Goal: Task Accomplishment & Management: Use online tool/utility

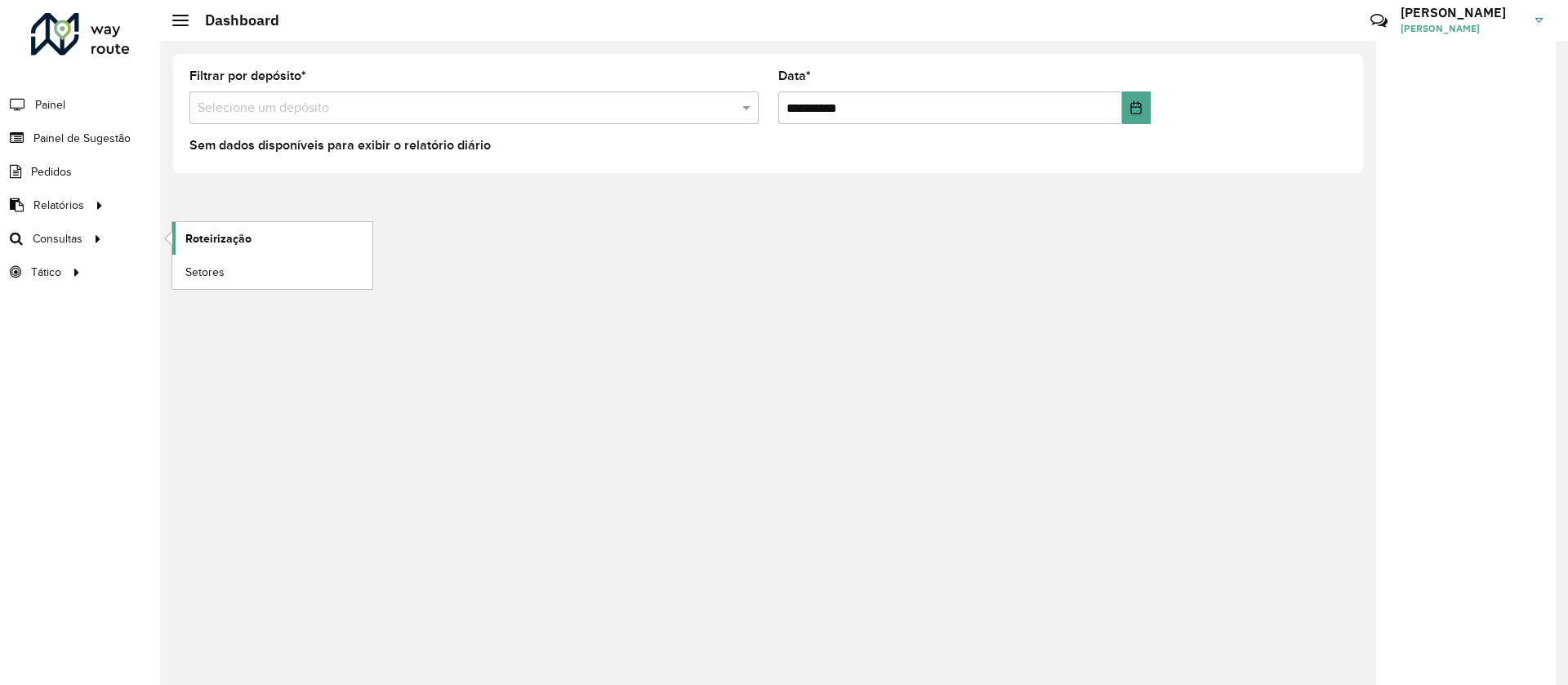
click at [218, 249] on link "Roteirização" at bounding box center [272, 238] width 200 height 33
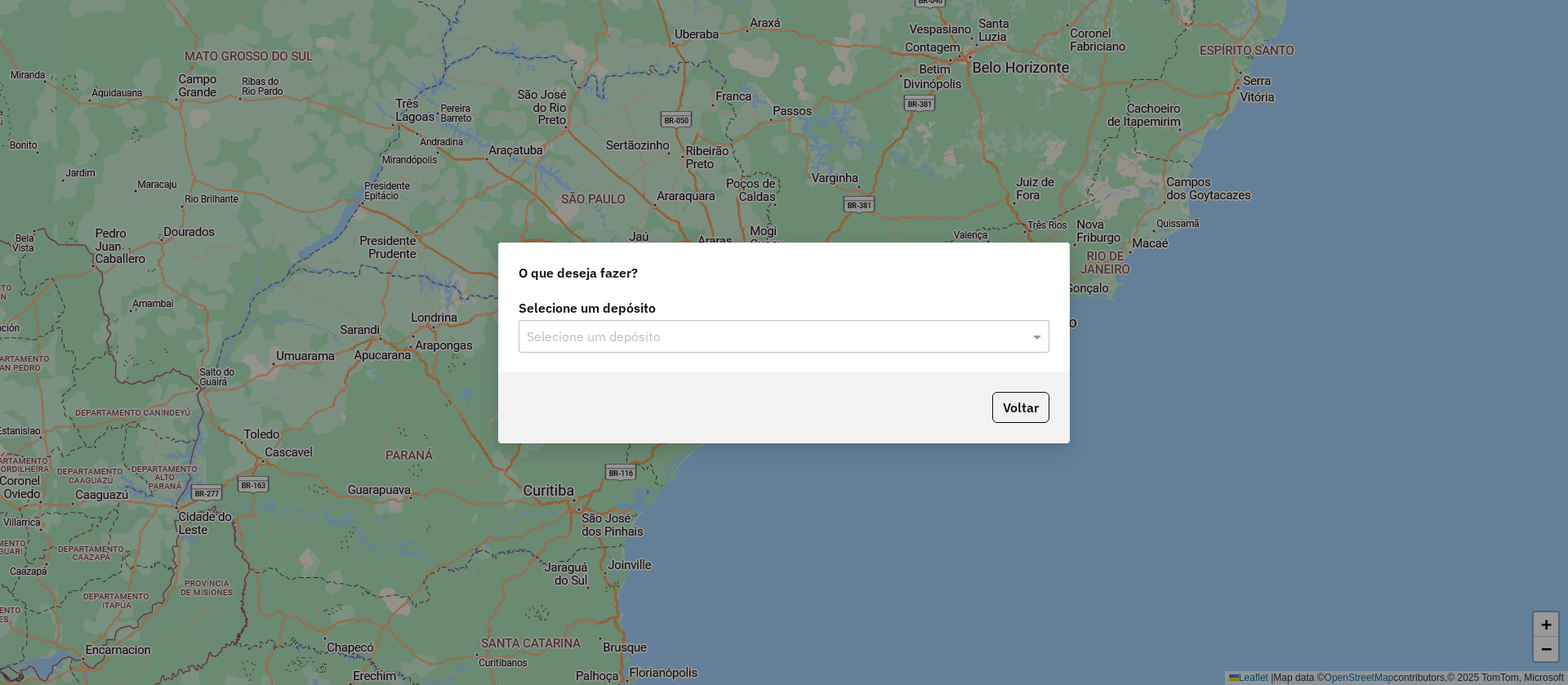
click at [650, 327] on input "text" at bounding box center [768, 337] width 482 height 20
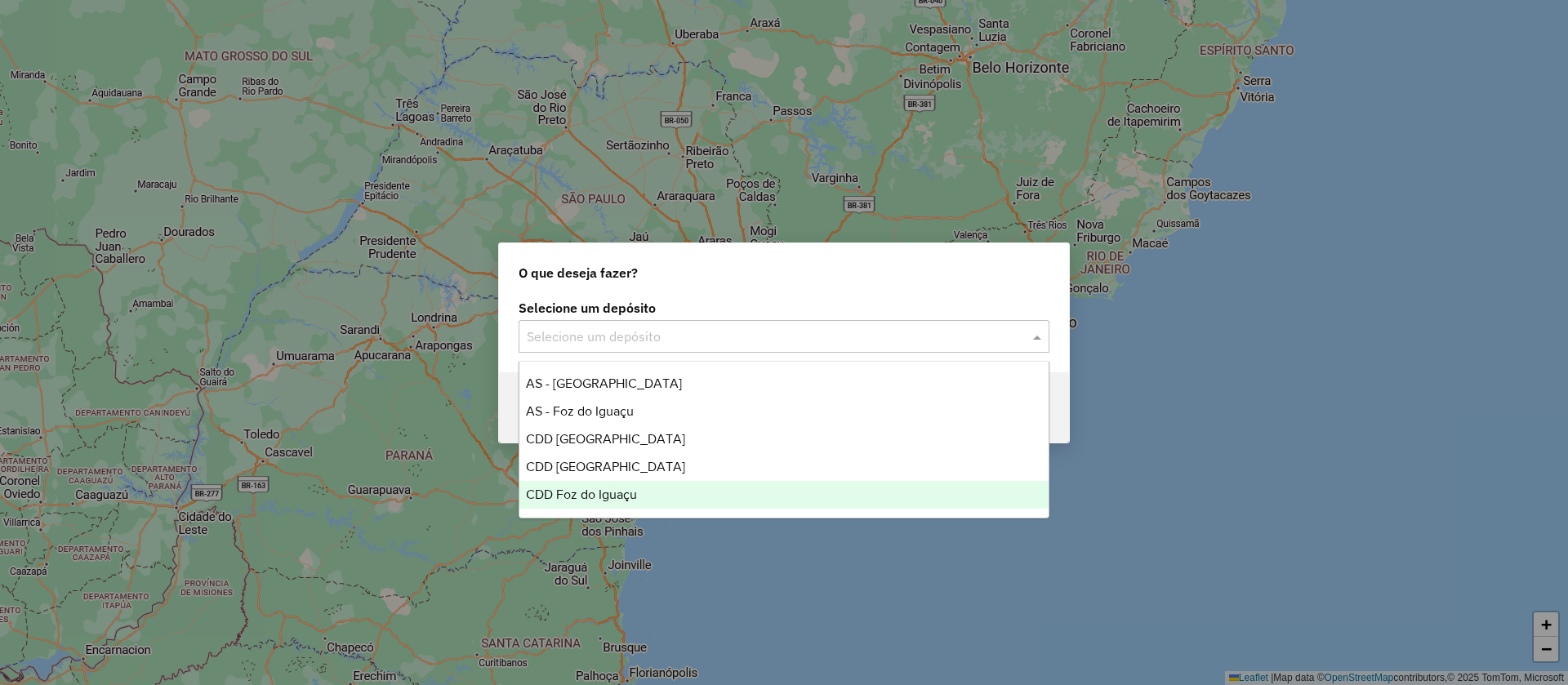
click at [594, 481] on div "CDD Foz do Iguaçu" at bounding box center [784, 495] width 530 height 28
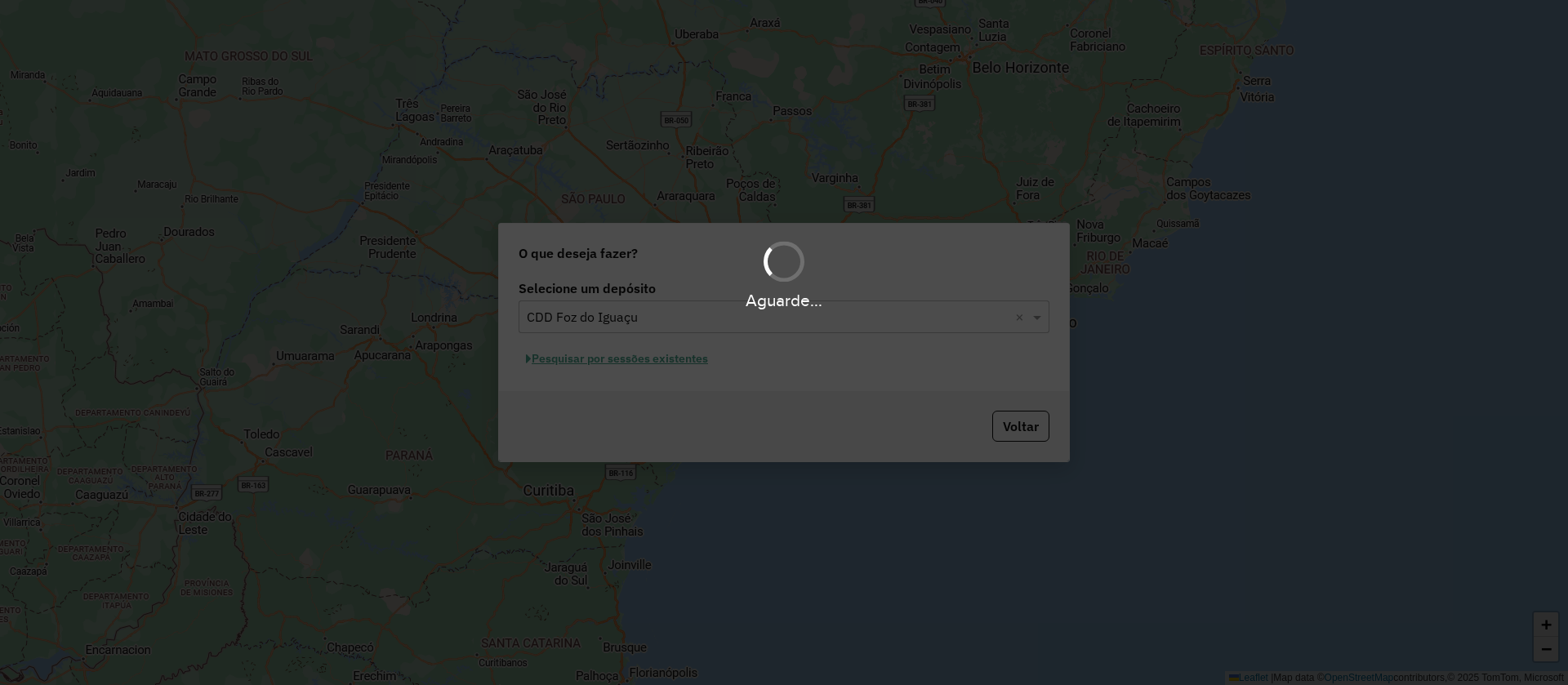
click at [626, 376] on div "Aguarde..." at bounding box center [784, 342] width 1568 height 685
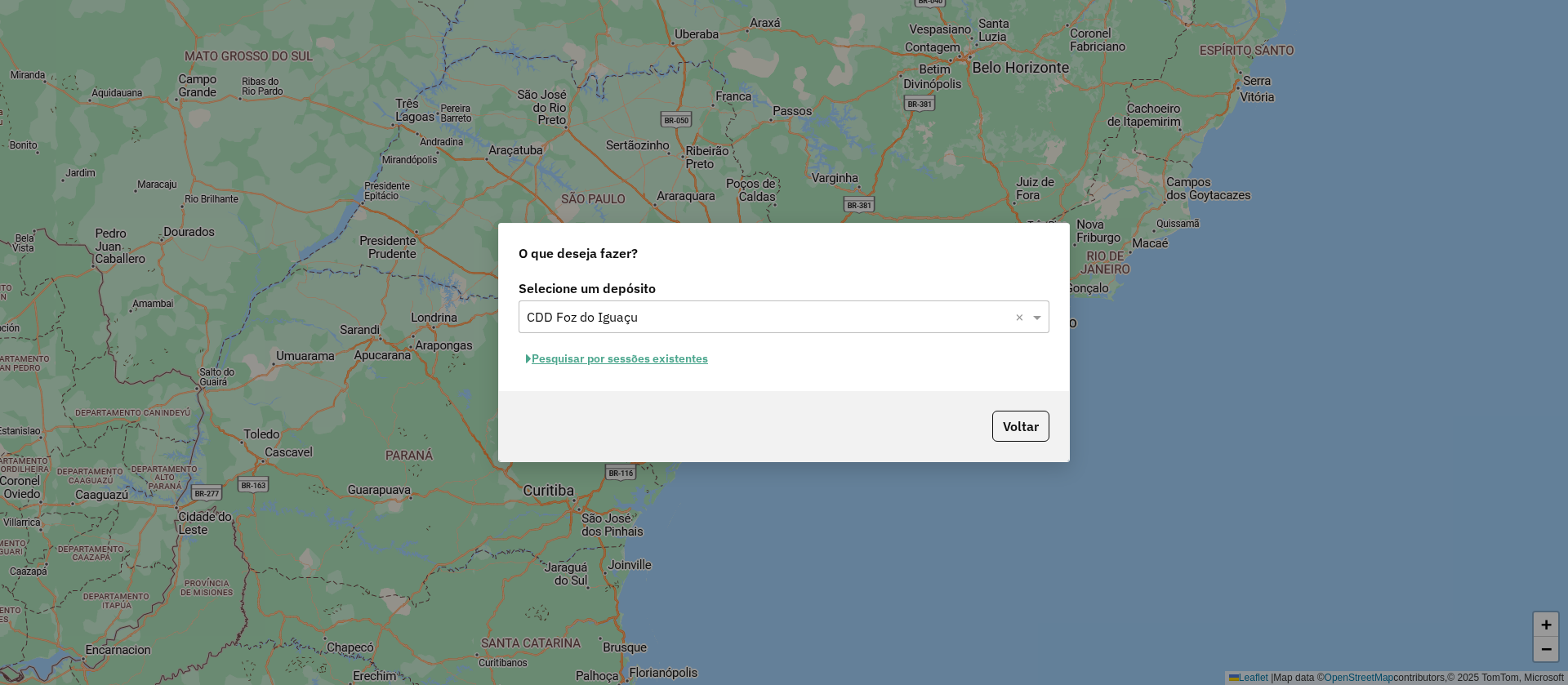
click at [635, 353] on button "Pesquisar por sessões existentes" at bounding box center [617, 358] width 197 height 25
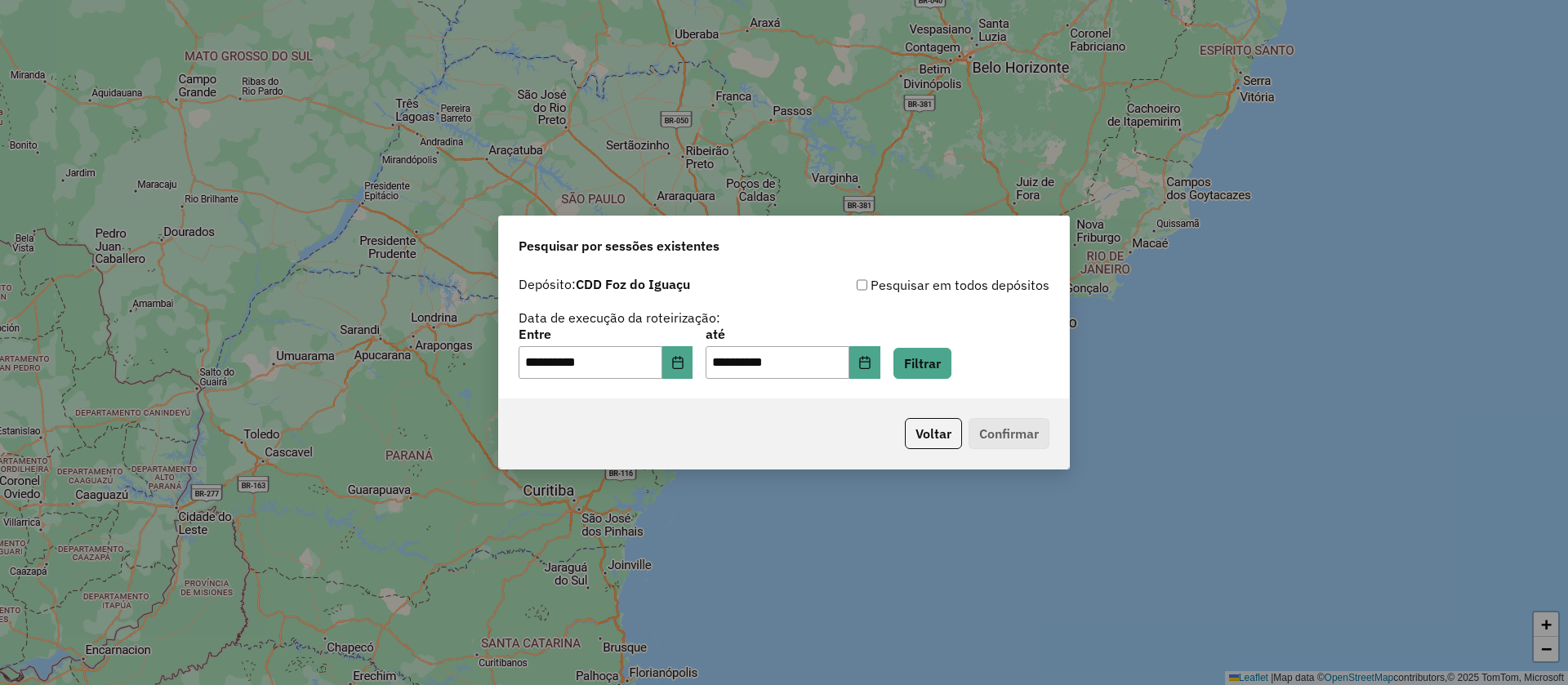
click at [980, 358] on div "**********" at bounding box center [784, 353] width 530 height 51
drag, startPoint x: 968, startPoint y: 360, endPoint x: 935, endPoint y: 364, distance: 33.2
click at [951, 363] on button "Filtrar" at bounding box center [922, 364] width 58 height 31
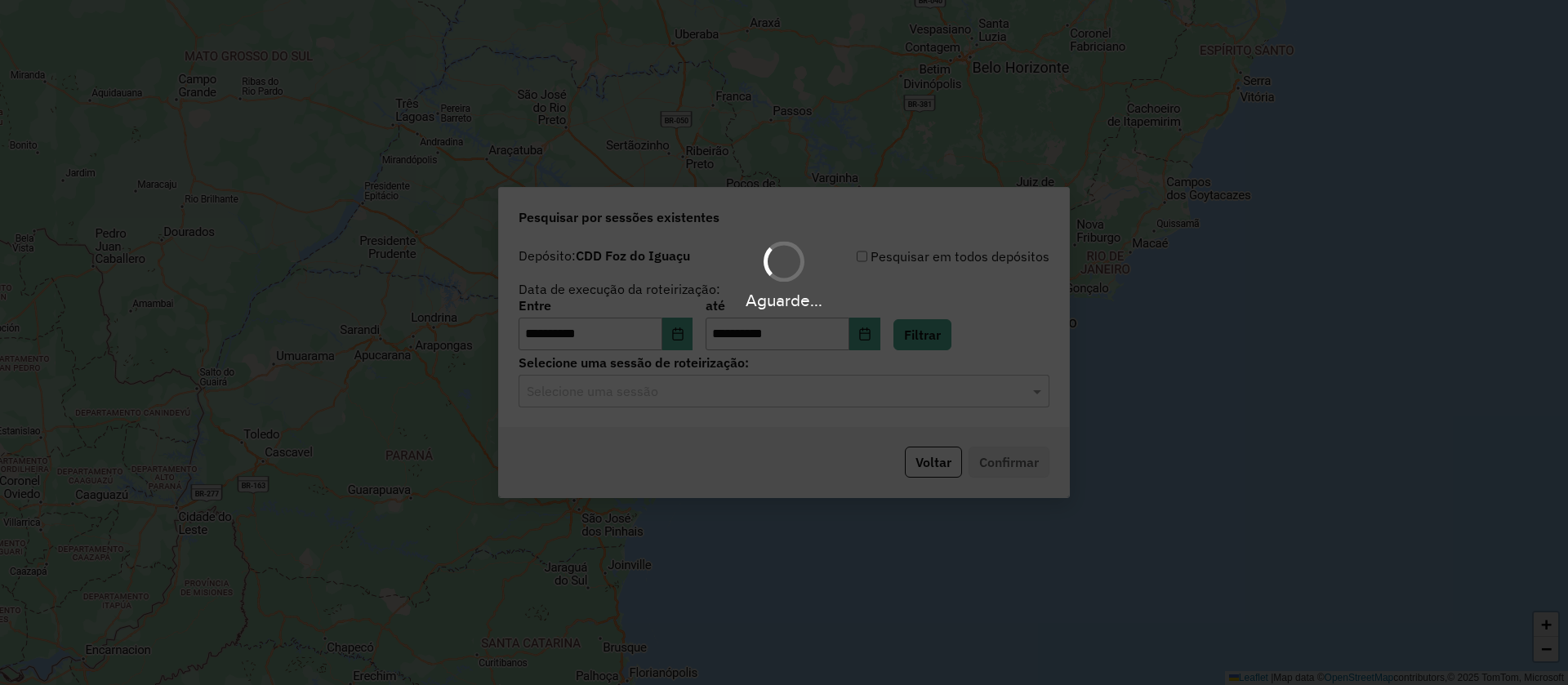
click at [669, 394] on input "text" at bounding box center [768, 391] width 482 height 20
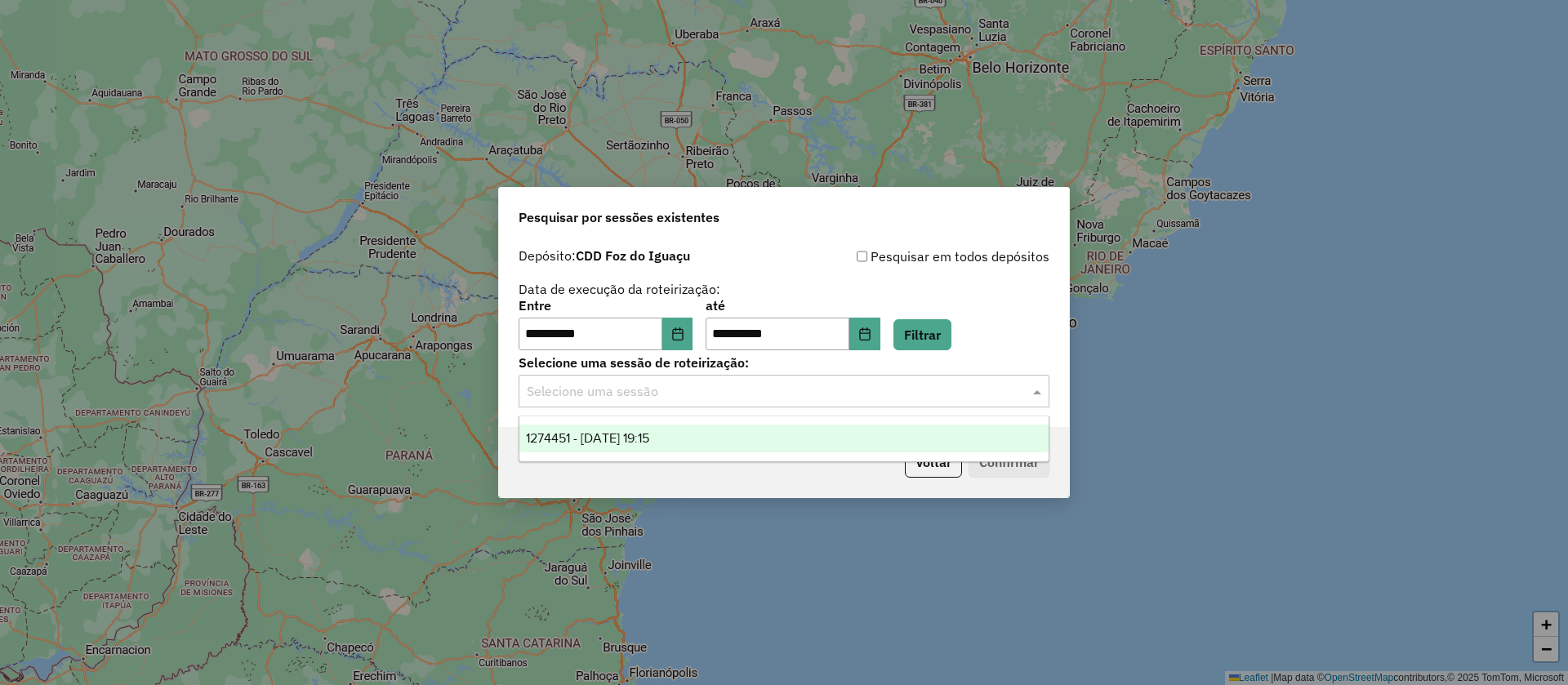
click at [650, 443] on span "1274451 - 12/09/2025 19:15" at bounding box center [587, 438] width 124 height 14
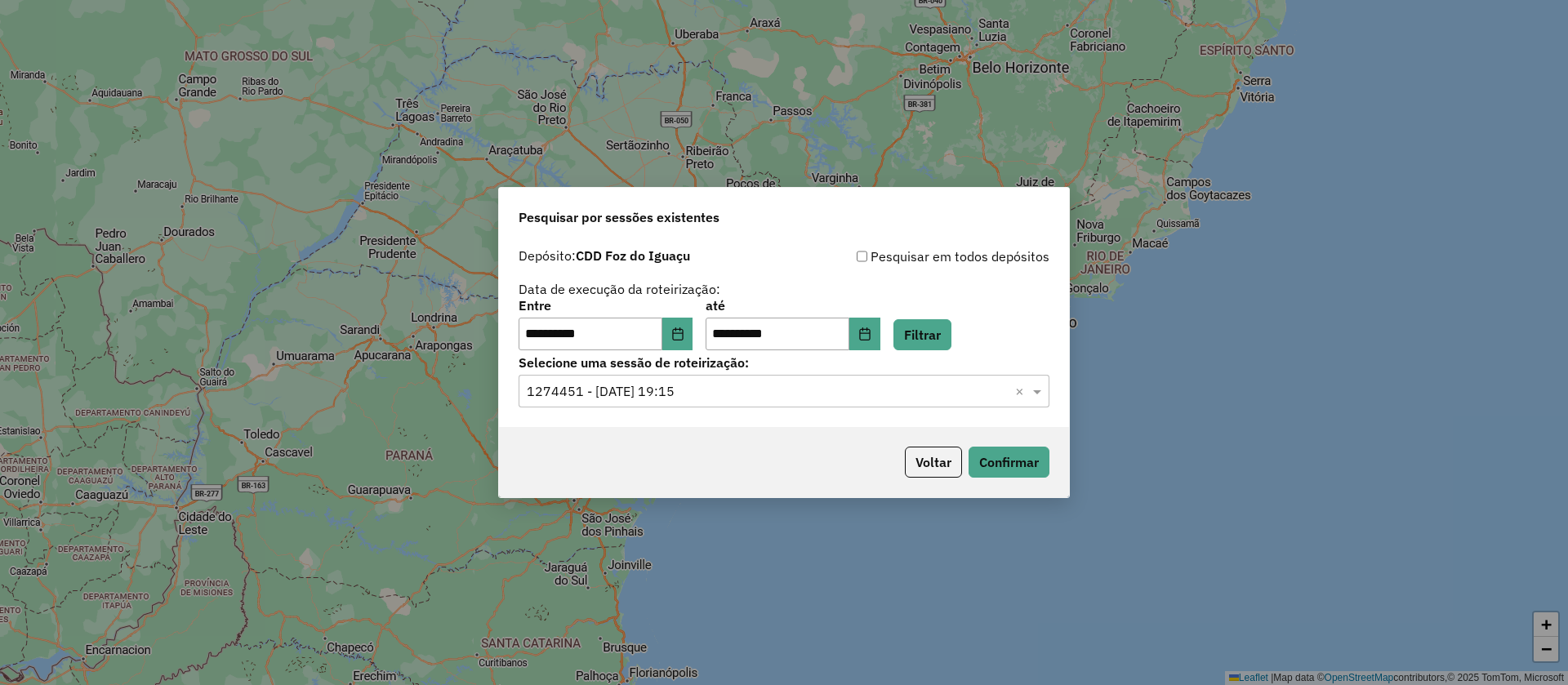
click at [993, 443] on div "Voltar Confirmar" at bounding box center [784, 461] width 570 height 70
click at [993, 463] on button "Confirmar" at bounding box center [1009, 462] width 81 height 31
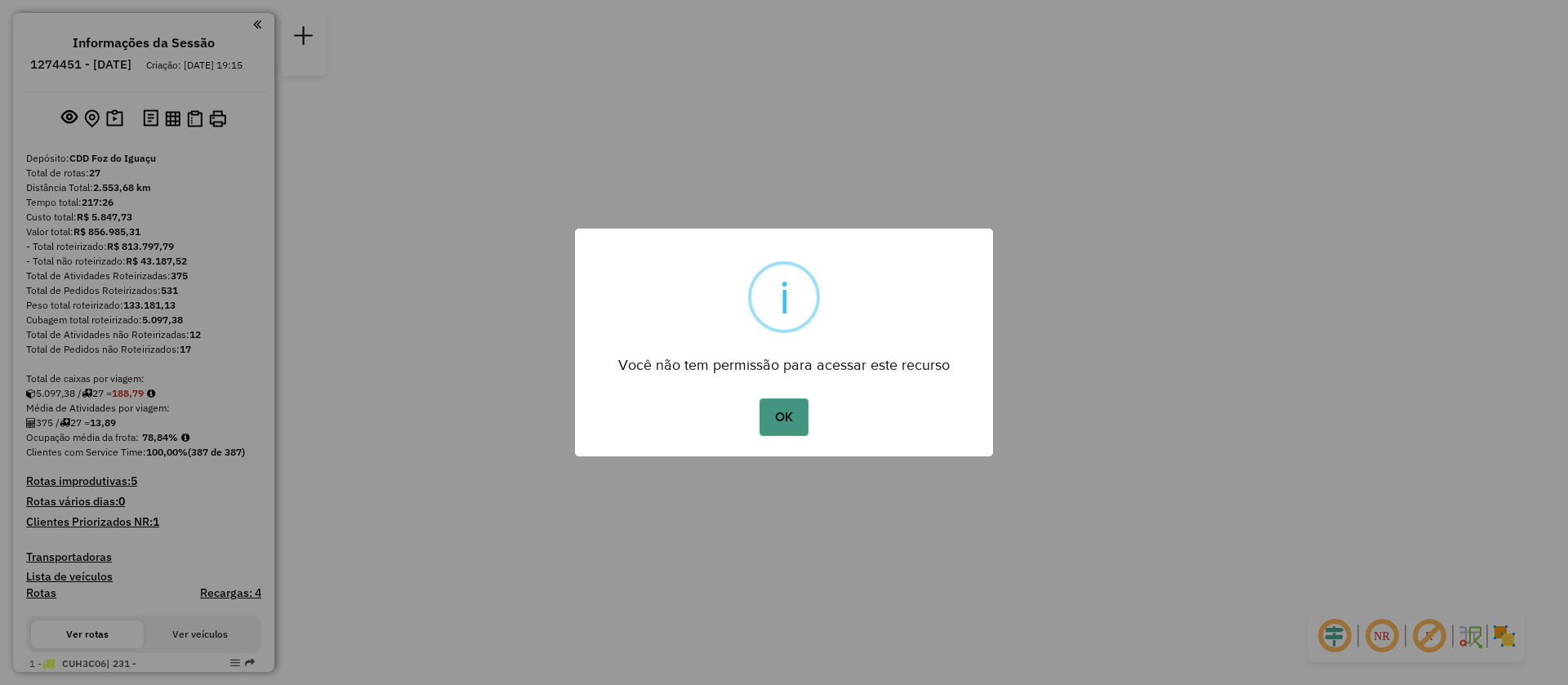
click at [784, 418] on button "OK" at bounding box center [784, 416] width 48 height 37
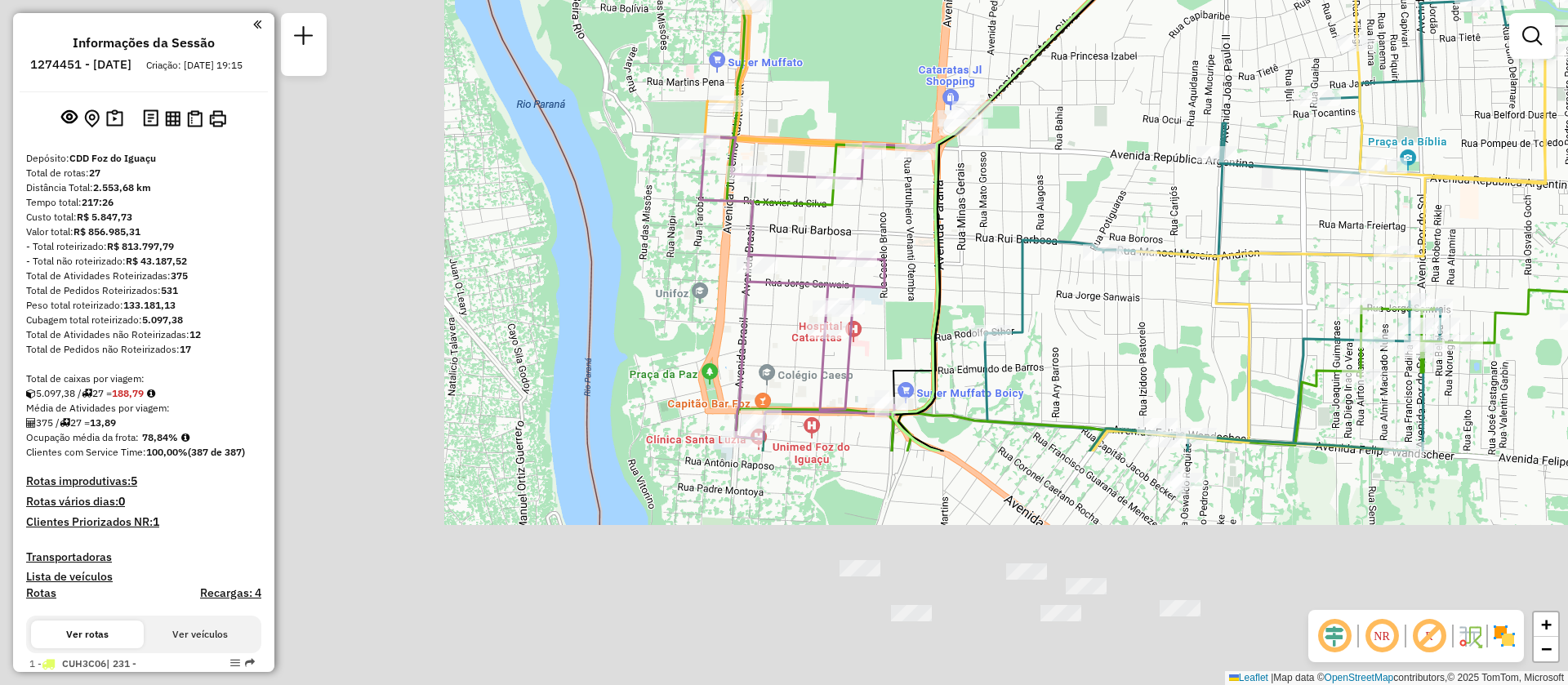
drag, startPoint x: 652, startPoint y: 411, endPoint x: 972, endPoint y: 198, distance: 384.4
click at [1184, 104] on div "Janela de atendimento Grade de atendimento Capacidade Transportadoras Veículos …" at bounding box center [784, 342] width 1568 height 685
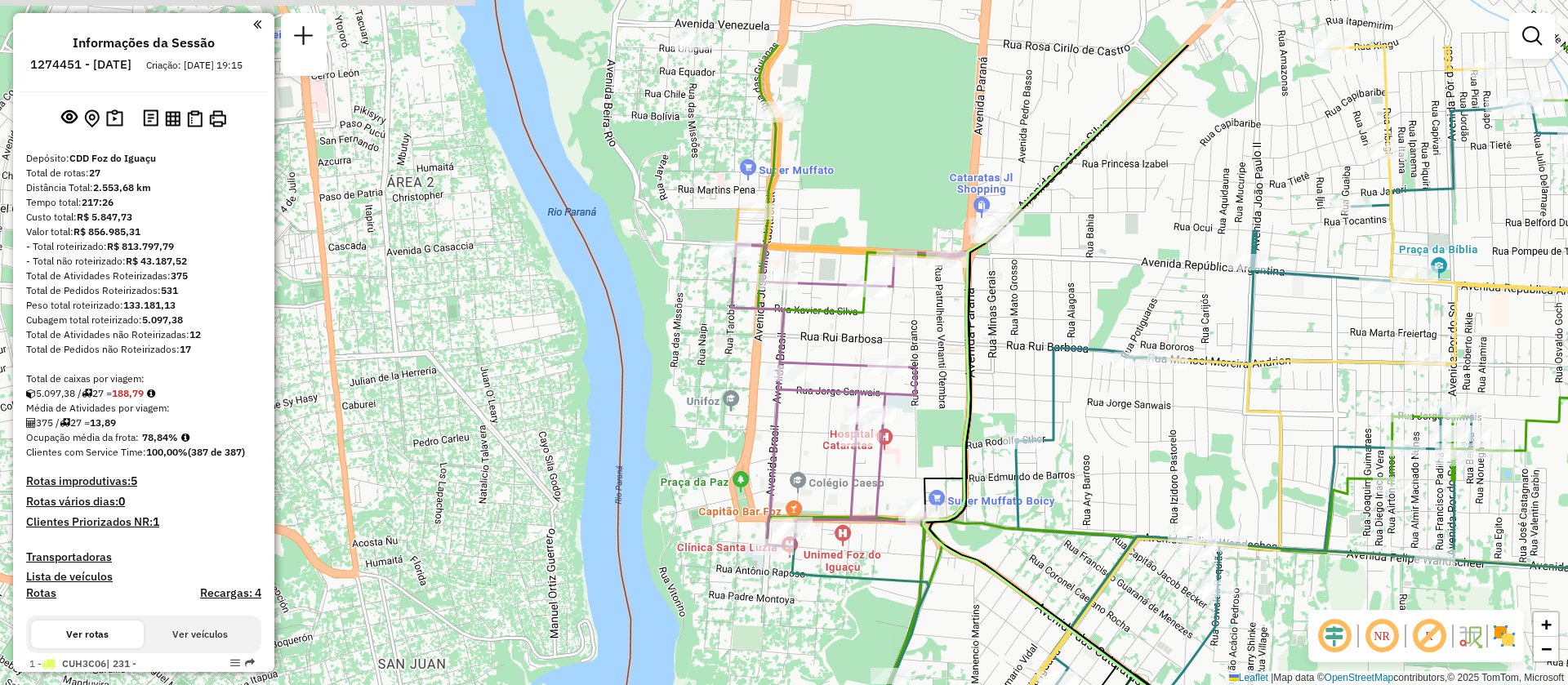
drag, startPoint x: 1006, startPoint y: 314, endPoint x: 900, endPoint y: 708, distance: 408.0
click at [900, 684] on html "Aguarde... Pop-up bloqueado! Seu navegador bloqueou automáticamente a abertura …" at bounding box center [784, 342] width 1568 height 685
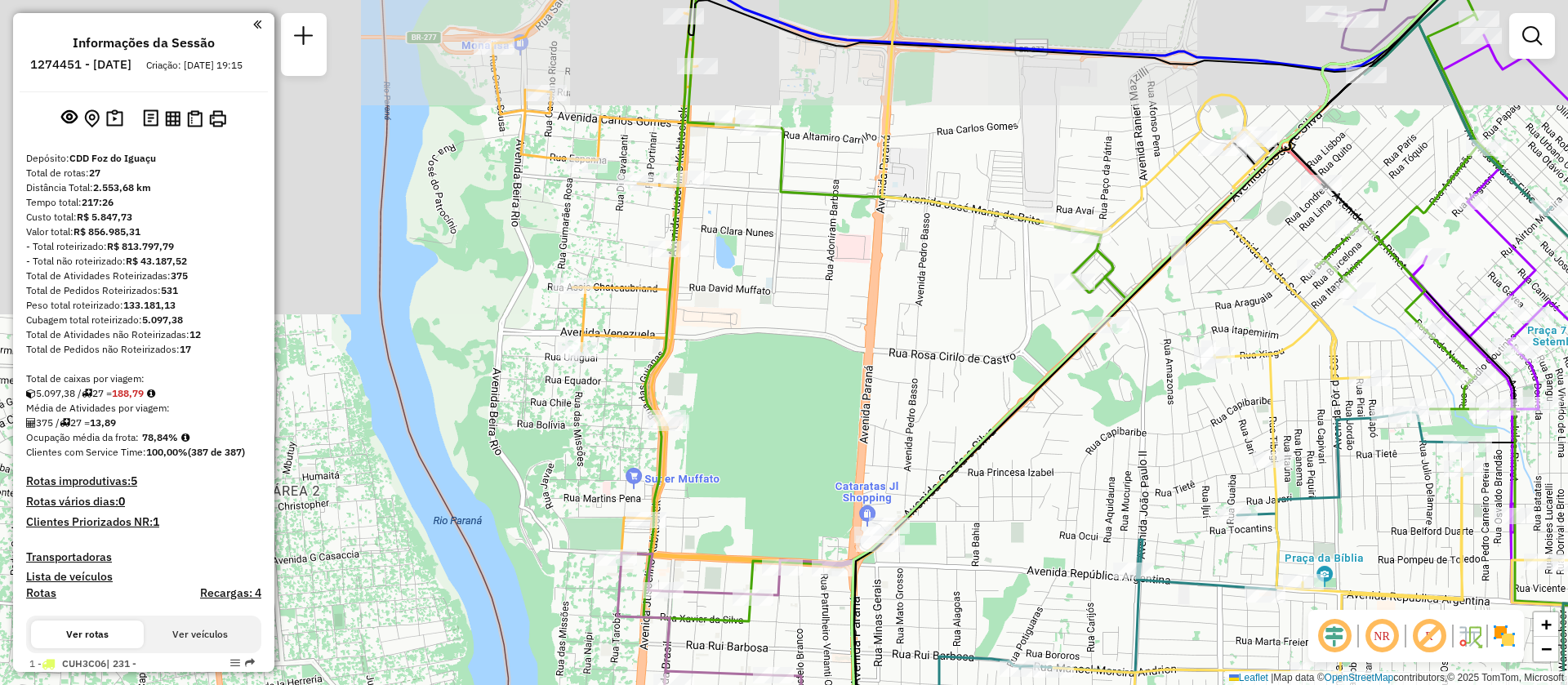
drag, startPoint x: 784, startPoint y: 360, endPoint x: 665, endPoint y: 682, distance: 343.3
click at [667, 680] on div "Rota 22 - Placa GAU0G73 32907483 - HOTEL BELLA [GEOGRAPHIC_DATA] L Rota 10 - Pl…" at bounding box center [784, 342] width 1568 height 685
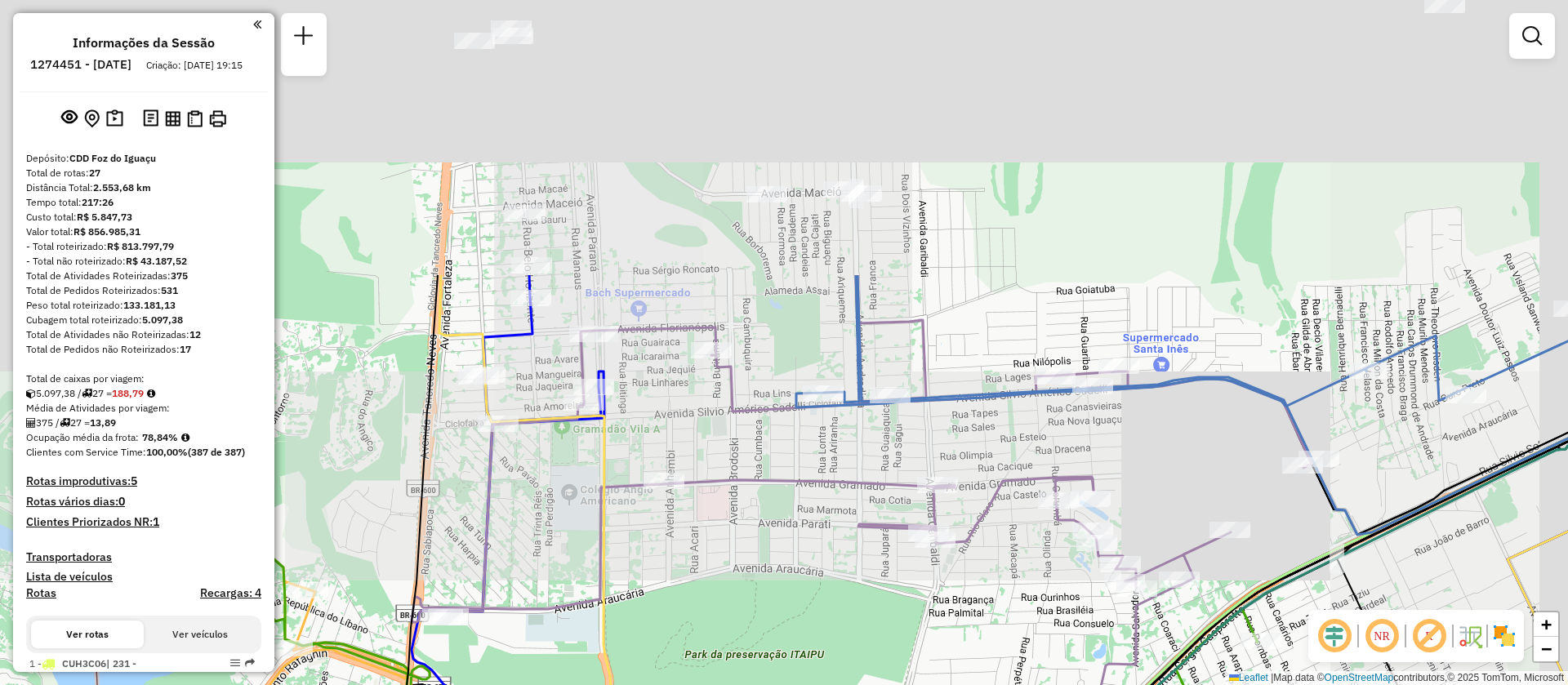
drag, startPoint x: 833, startPoint y: 245, endPoint x: 665, endPoint y: 601, distance: 393.6
click at [667, 605] on div "Rota 10 - Placa QJU2248 32900443 - ROSANE ARMONICO MARQ Janela de atendimento G…" at bounding box center [784, 342] width 1568 height 685
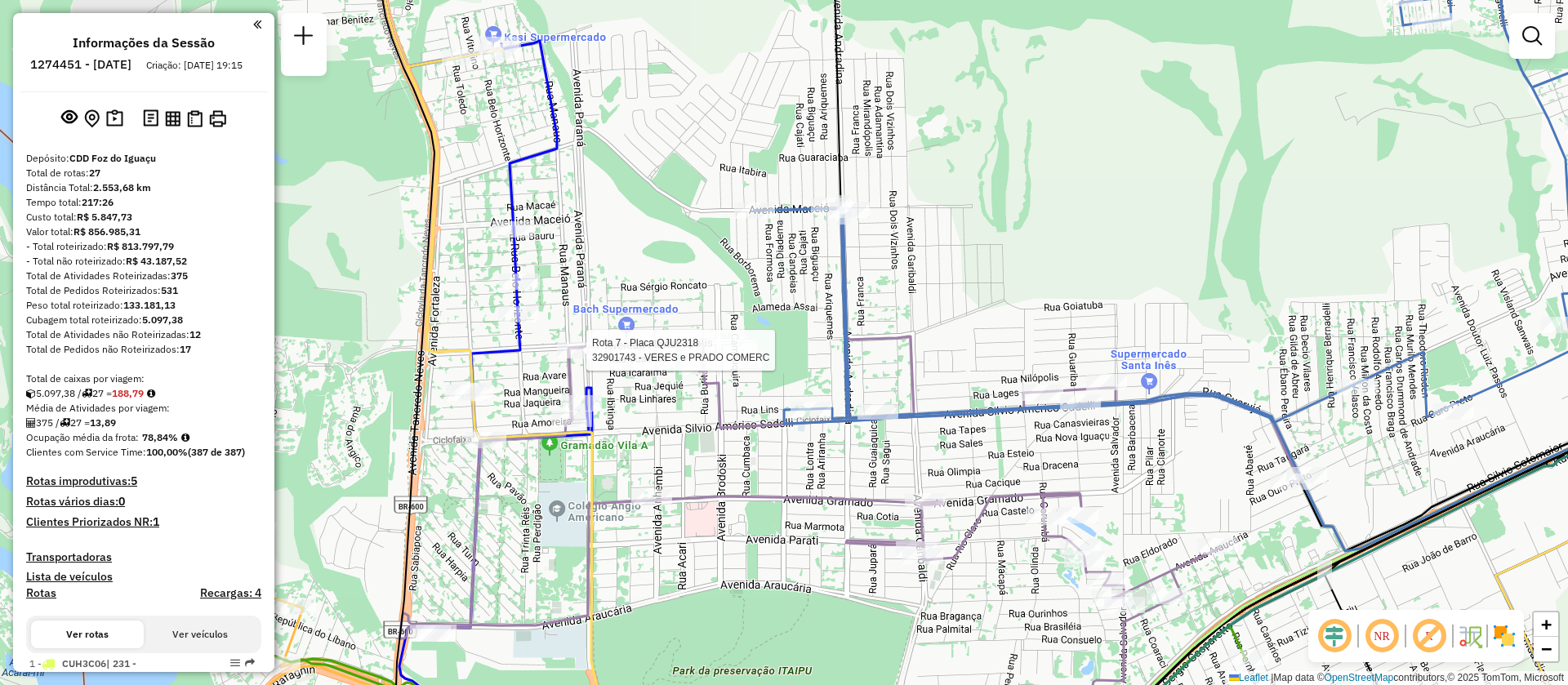
select select "**********"
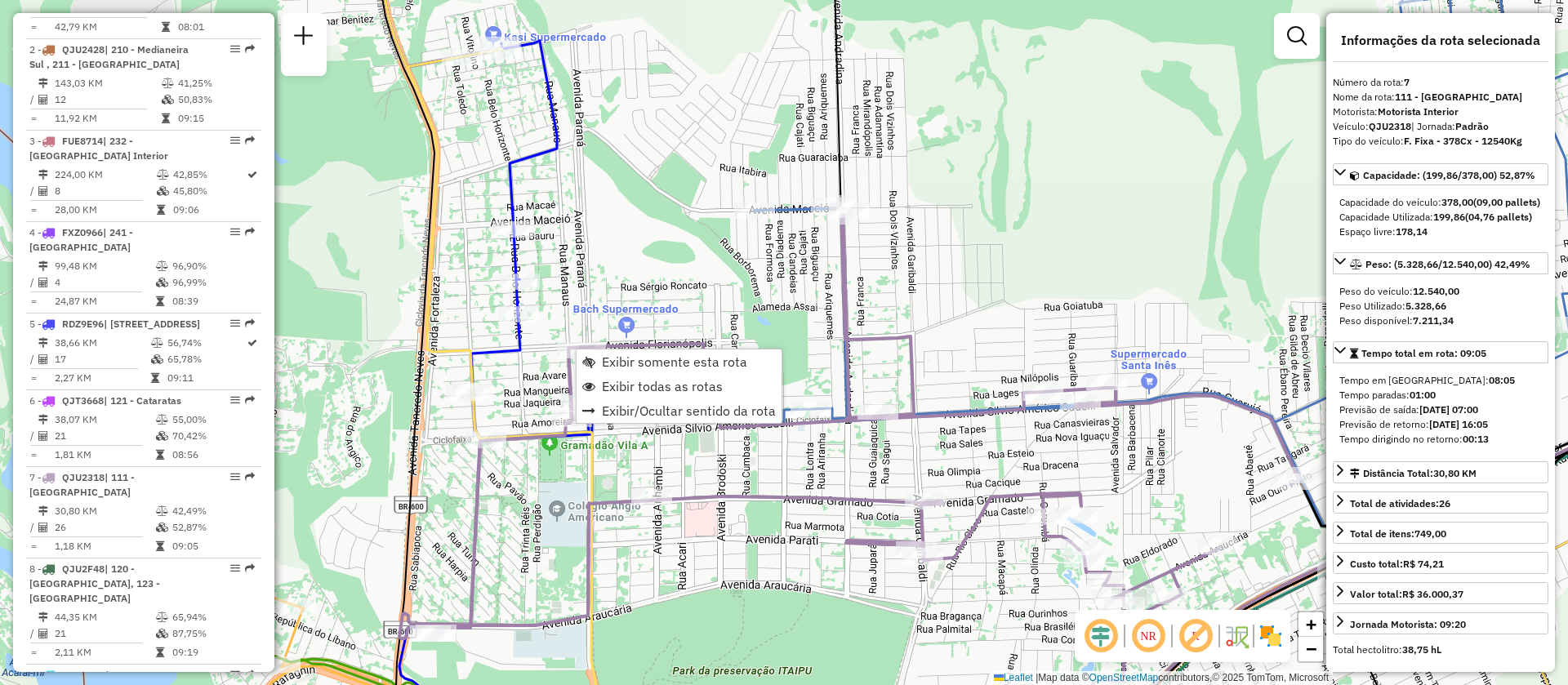
scroll to position [1174, 0]
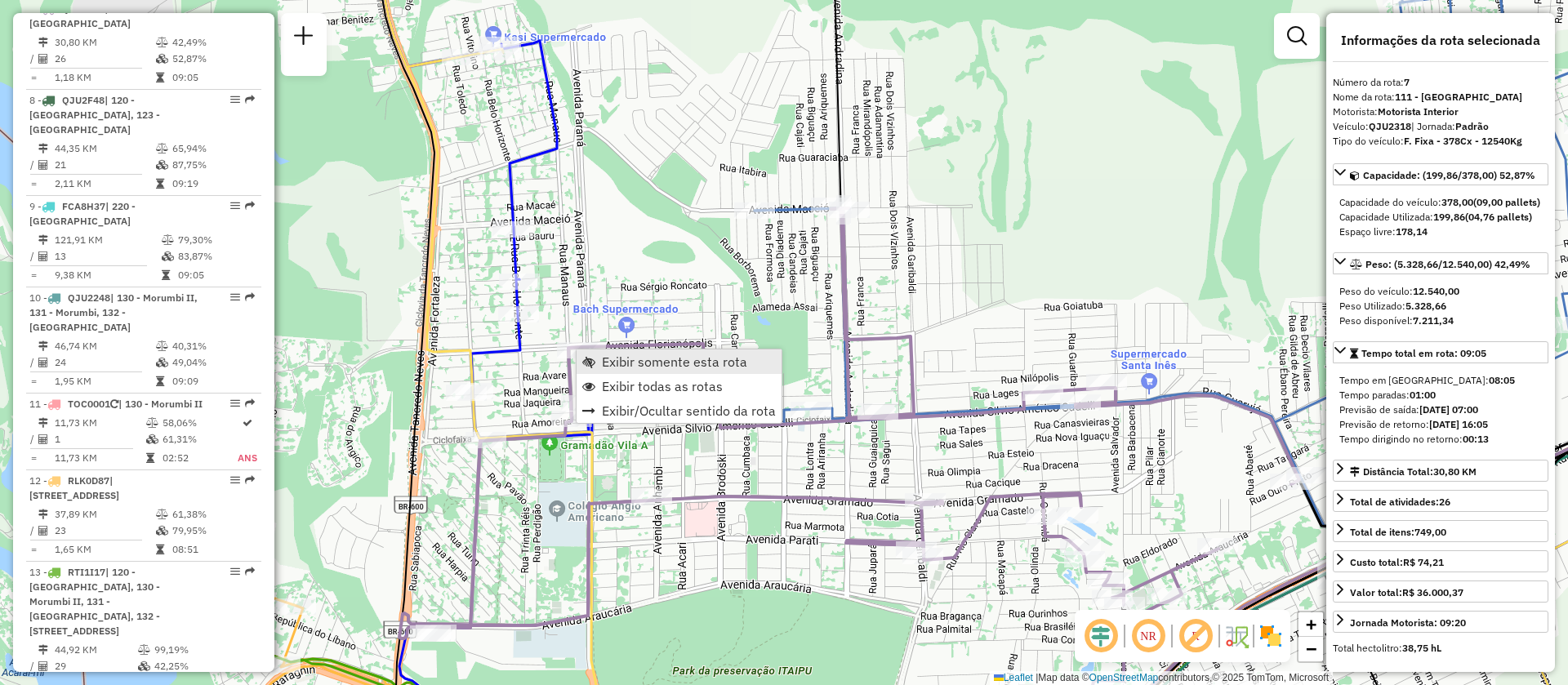
click at [616, 355] on span "Exibir somente esta rota" at bounding box center [675, 361] width 145 height 13
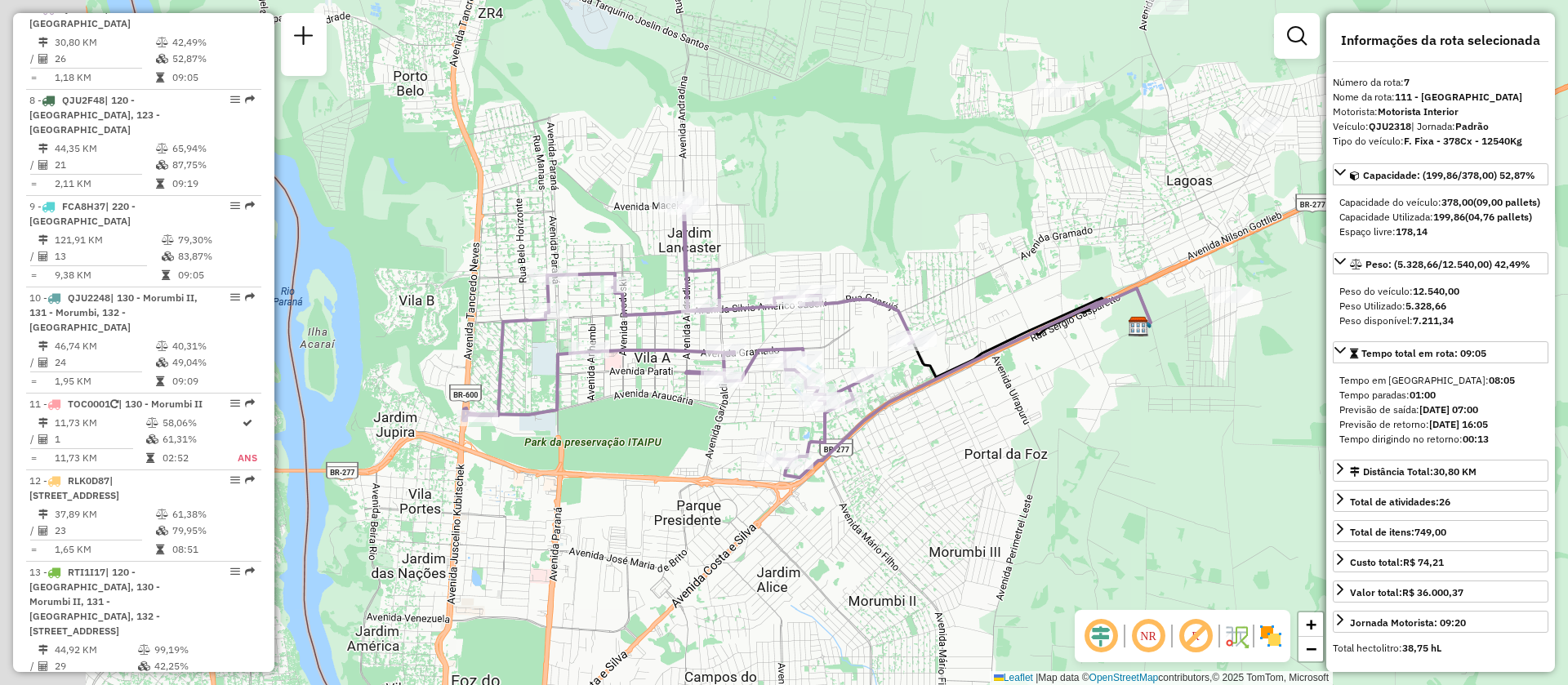
drag, startPoint x: 755, startPoint y: 206, endPoint x: 860, endPoint y: 211, distance: 105.1
click at [860, 211] on div "Janela de atendimento Grade de atendimento Capacidade Transportadoras Veículos …" at bounding box center [784, 342] width 1568 height 685
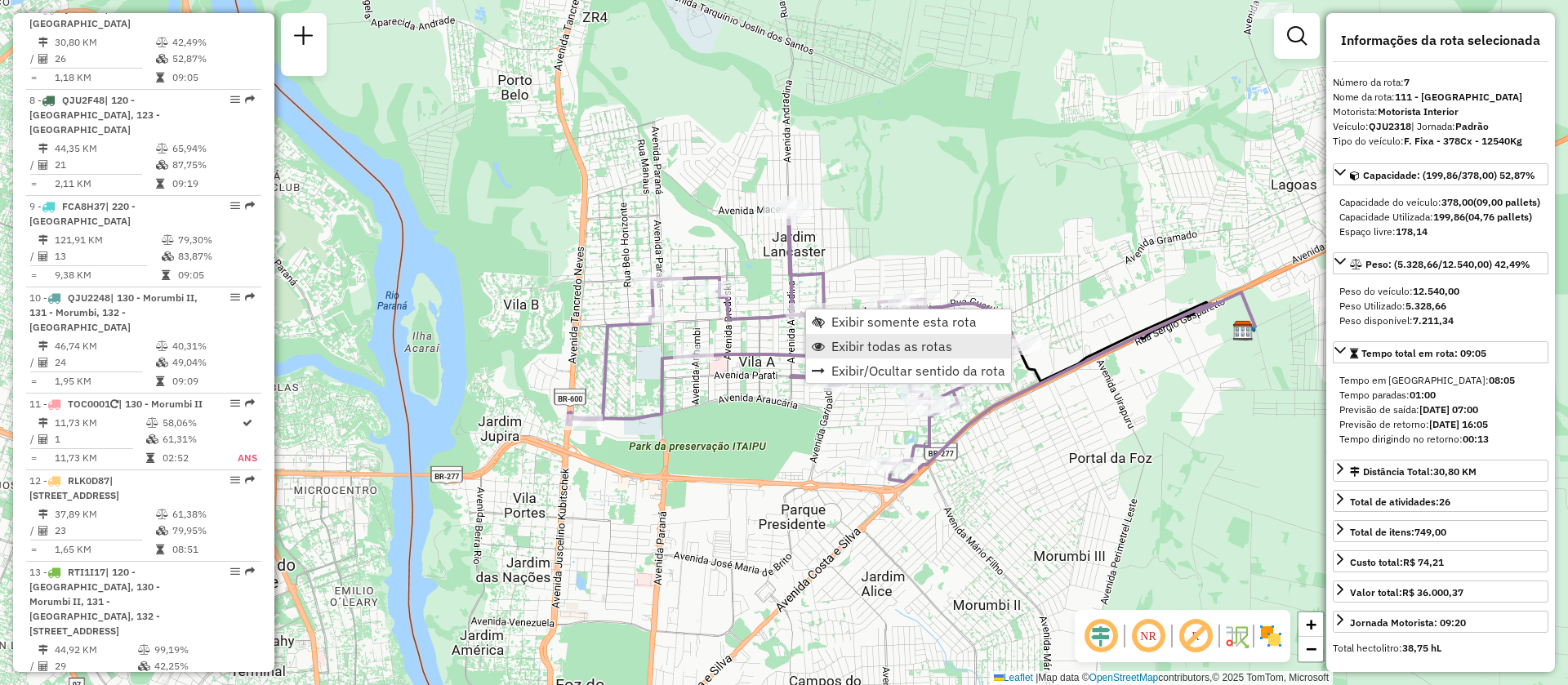
click at [858, 346] on span "Exibir todas as rotas" at bounding box center [892, 346] width 121 height 13
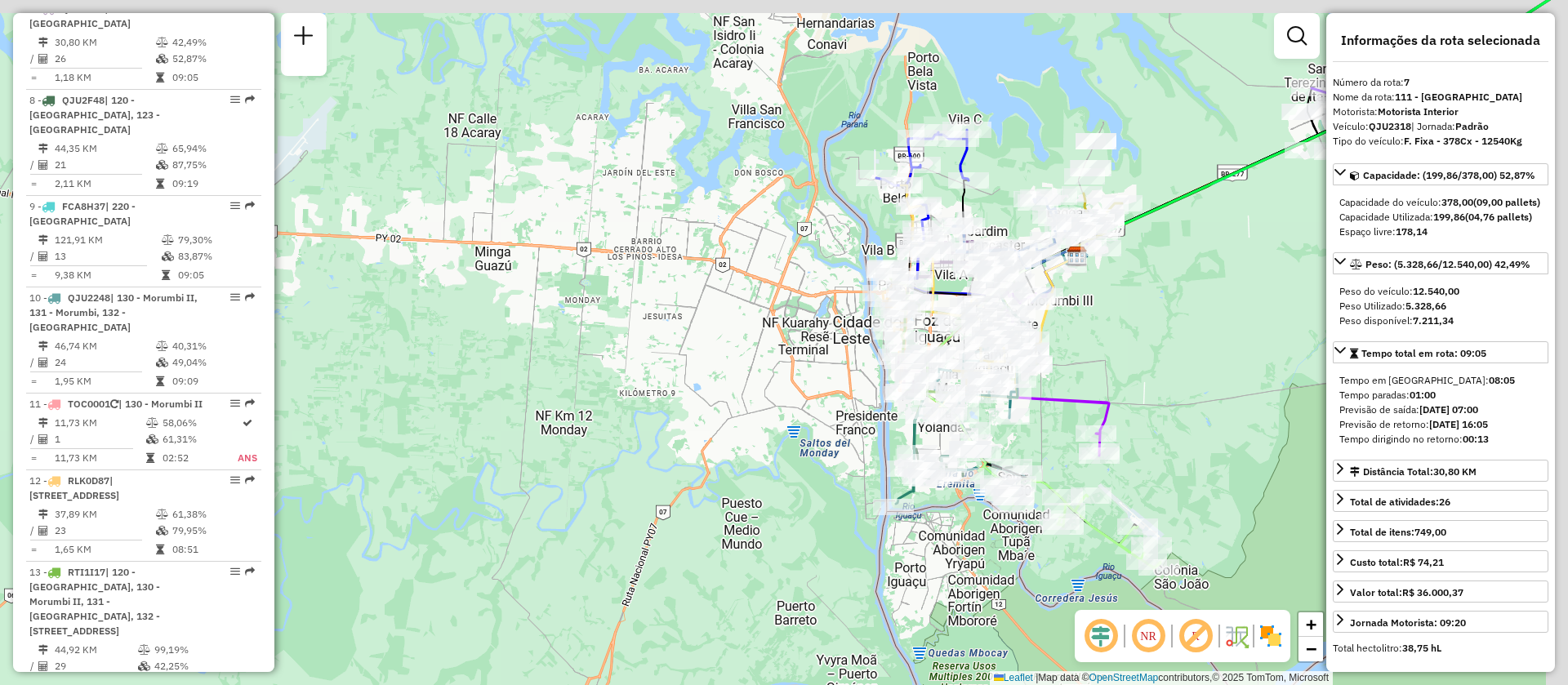
drag, startPoint x: 1008, startPoint y: 156, endPoint x: 889, endPoint y: 280, distance: 171.9
click at [949, 188] on div at bounding box center [968, 180] width 41 height 16
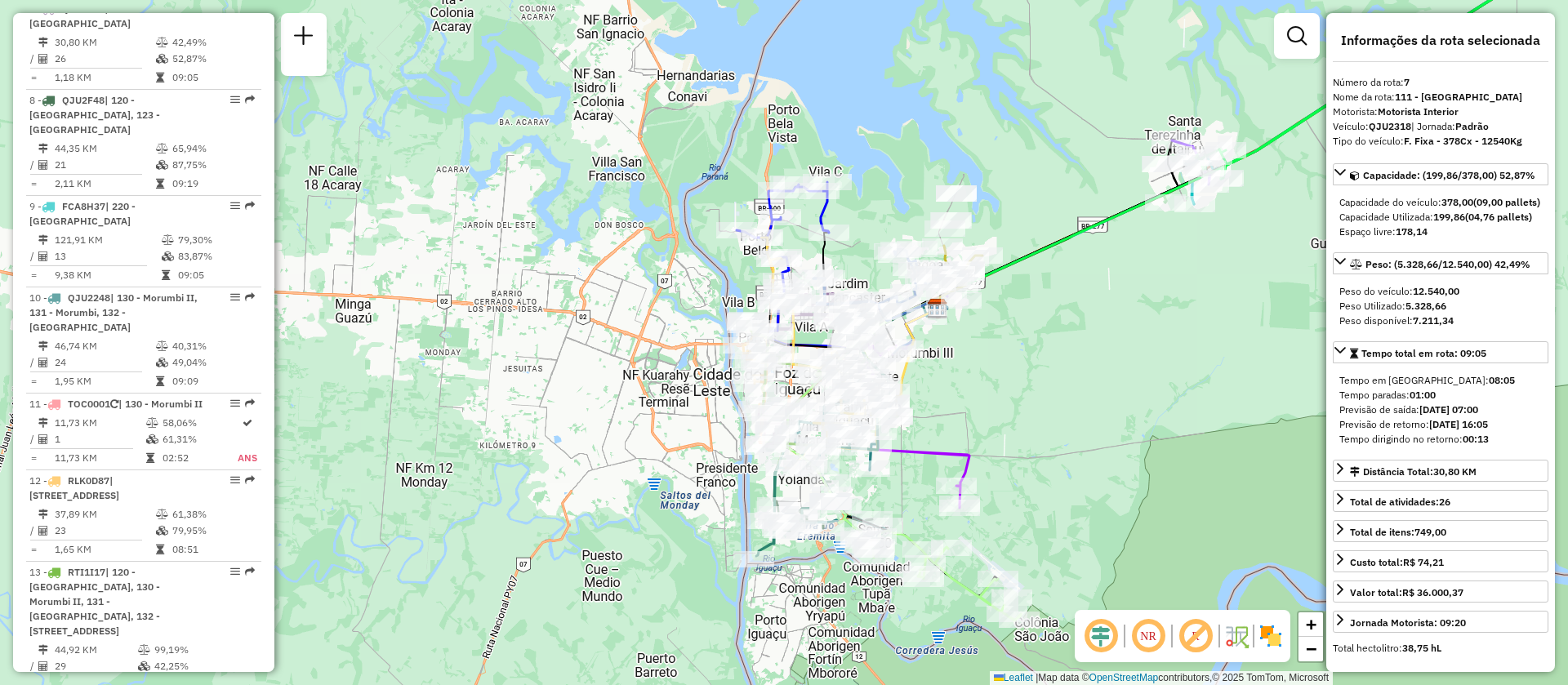
drag, startPoint x: 959, startPoint y: 370, endPoint x: 1017, endPoint y: 244, distance: 138.7
click at [1017, 244] on div "Janela de atendimento Grade de atendimento Capacidade Transportadoras Veículos …" at bounding box center [784, 342] width 1568 height 685
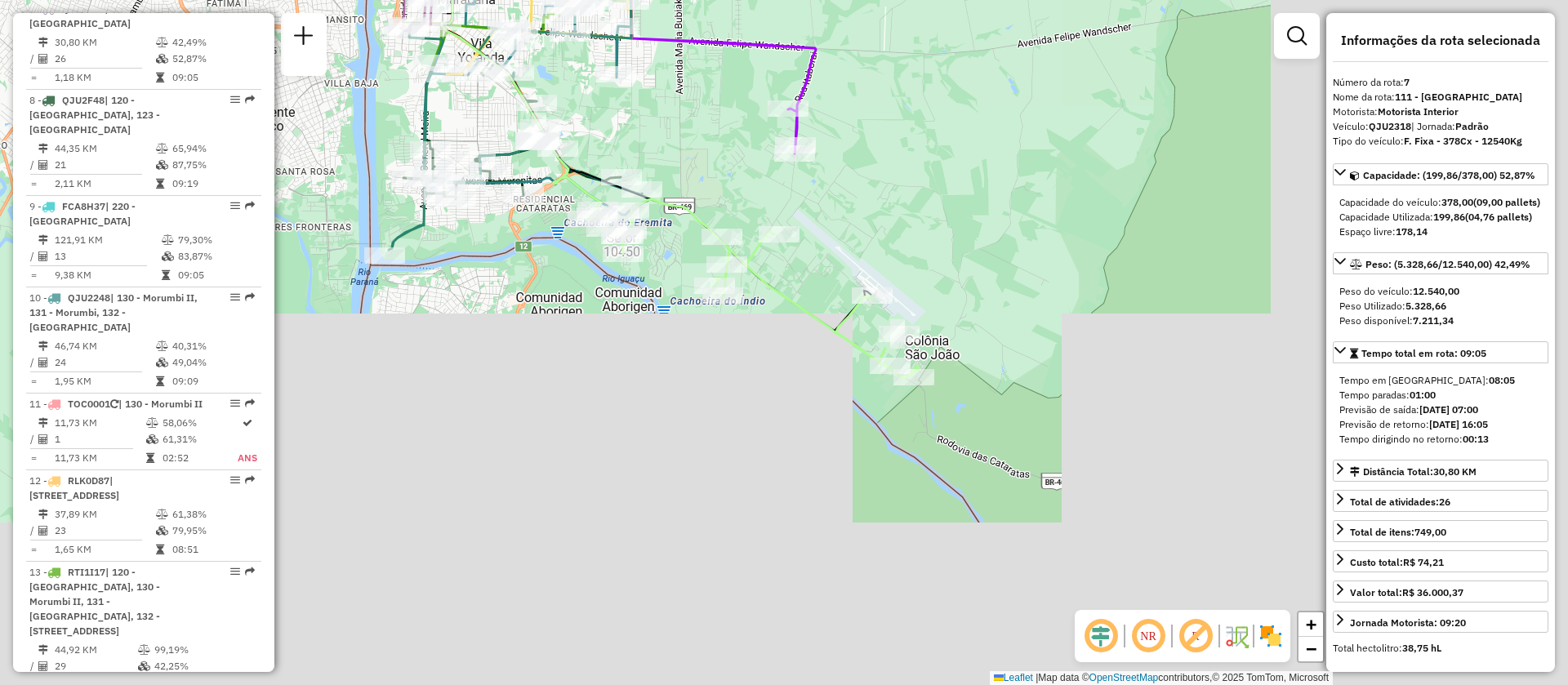
drag, startPoint x: 1057, startPoint y: 410, endPoint x: 678, endPoint y: 172, distance: 447.5
click at [678, 172] on div "Janela de atendimento Grade de atendimento Capacidade Transportadoras Veículos …" at bounding box center [784, 342] width 1568 height 685
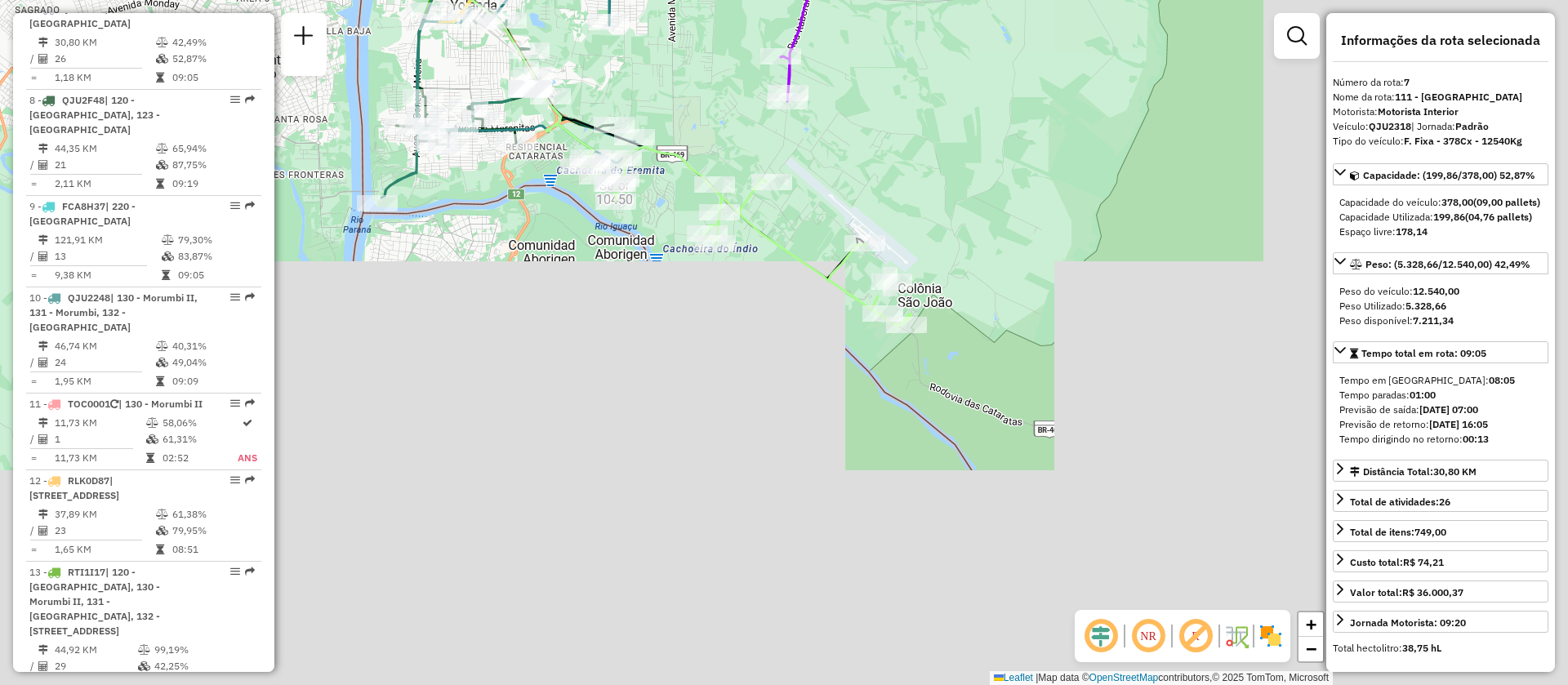
drag, startPoint x: 908, startPoint y: 452, endPoint x: 885, endPoint y: 345, distance: 109.4
click at [902, 403] on div "Janela de atendimento Grade de atendimento Capacidade Transportadoras Veículos …" at bounding box center [784, 342] width 1568 height 685
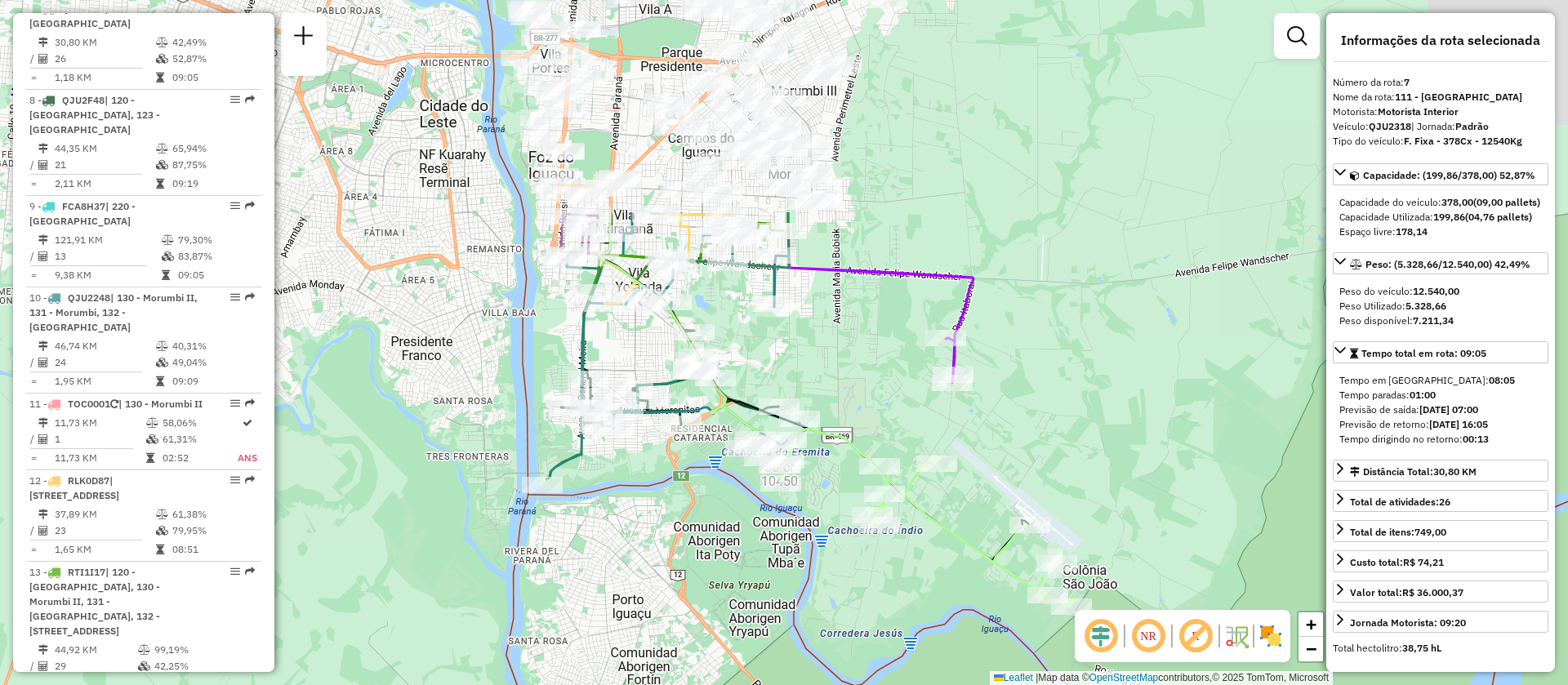
drag, startPoint x: 962, startPoint y: 232, endPoint x: 1127, endPoint y: 514, distance: 326.7
click at [1127, 514] on div "Janela de atendimento Grade de atendimento Capacidade Transportadoras Veículos …" at bounding box center [784, 342] width 1568 height 685
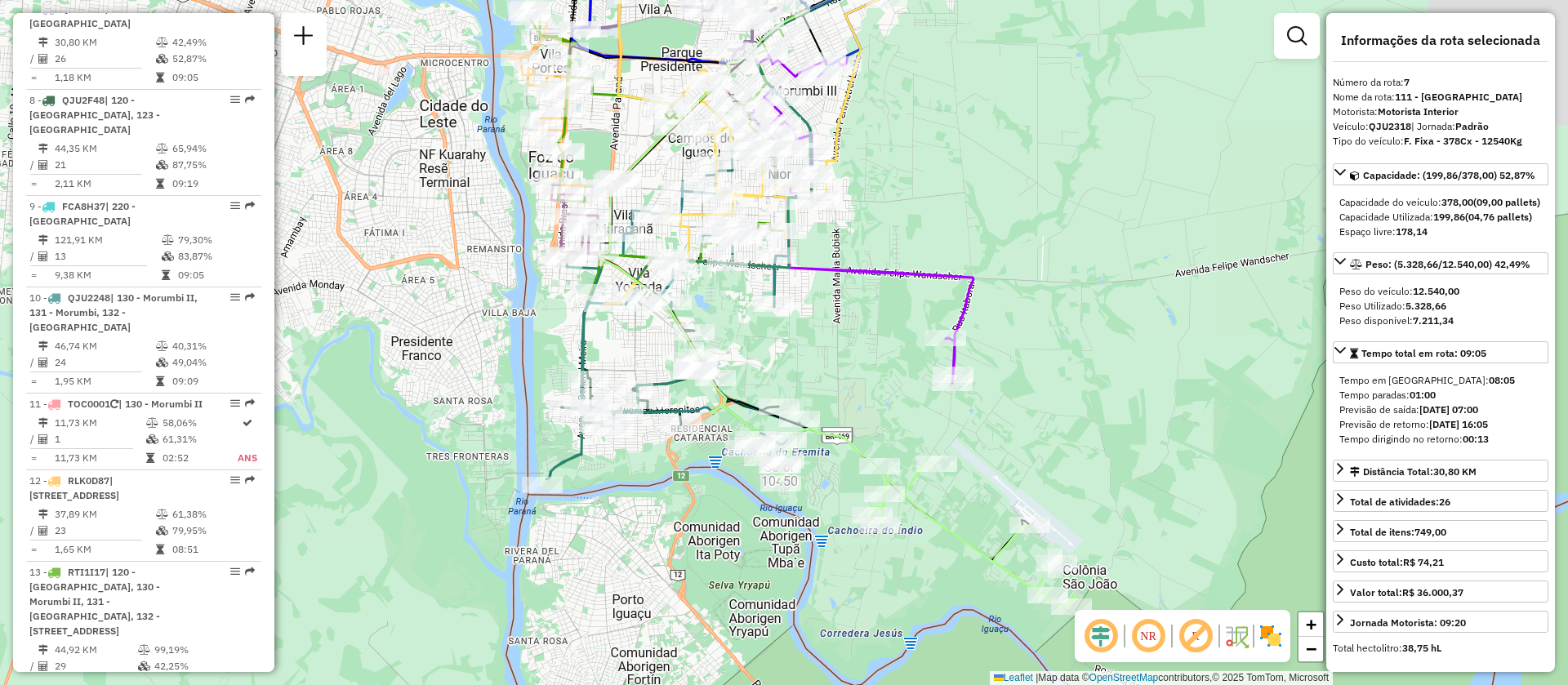
drag, startPoint x: 917, startPoint y: 264, endPoint x: 1073, endPoint y: 502, distance: 284.6
click at [974, 383] on icon at bounding box center [861, 219] width 224 height 328
